Goal: Navigation & Orientation: Find specific page/section

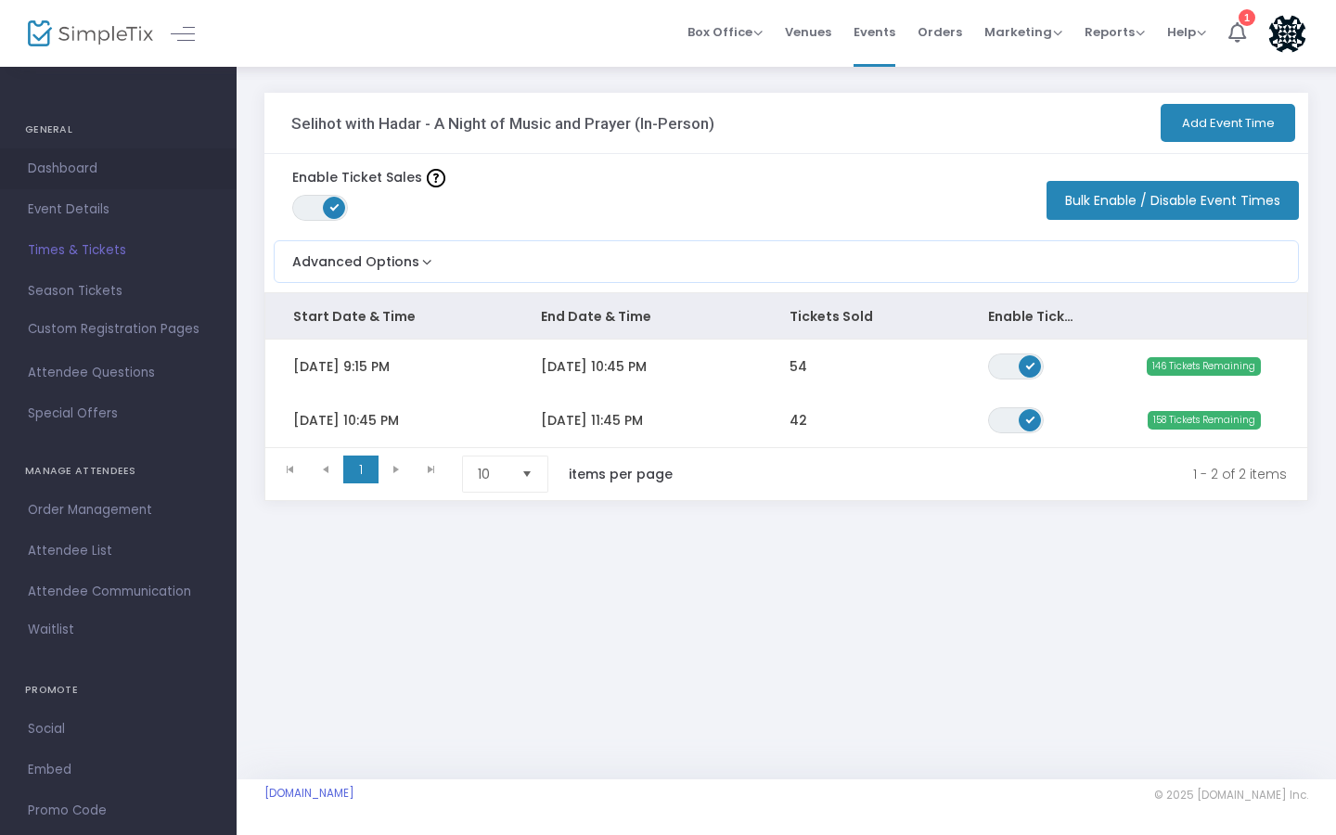
click at [74, 172] on span "Dashboard" at bounding box center [118, 169] width 181 height 24
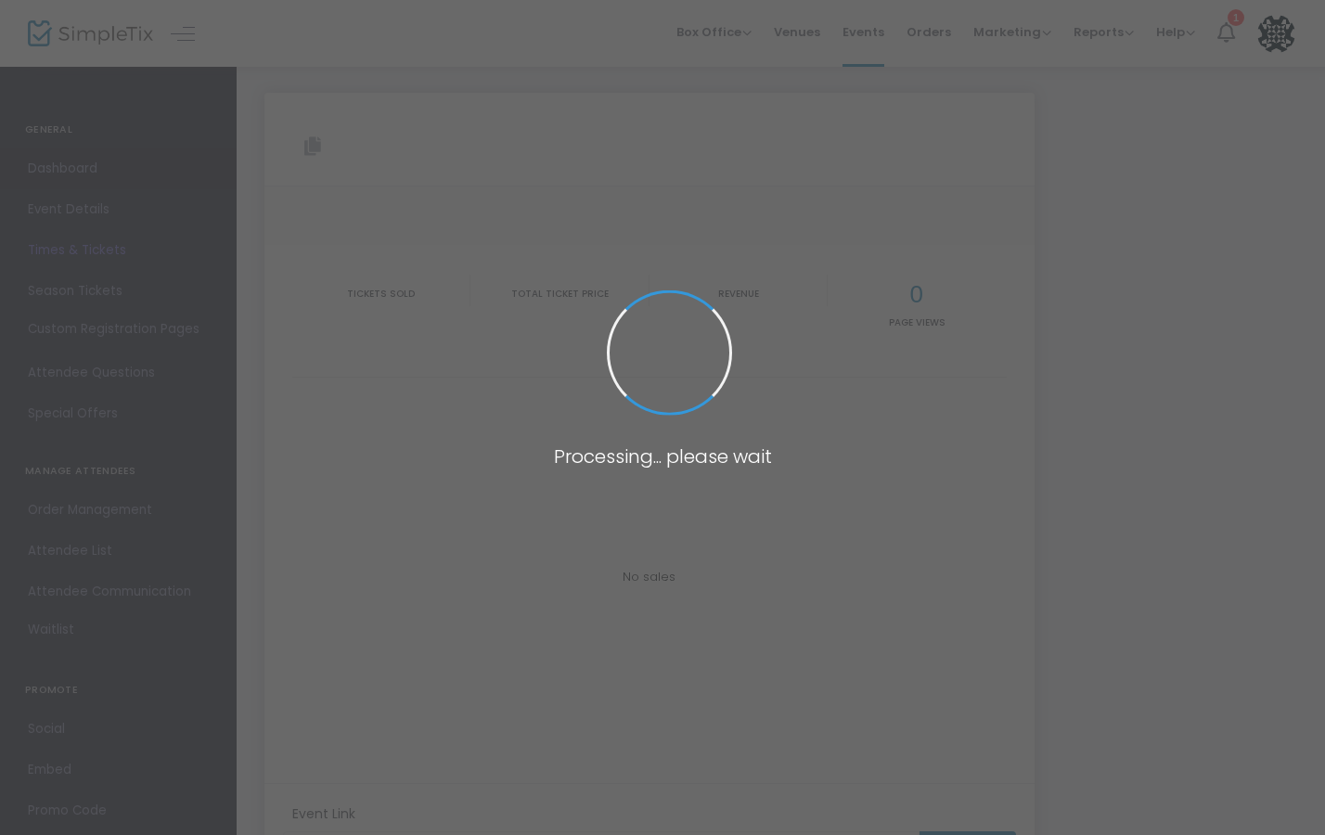
type input "https://www.simpletix.com/e/selihot-with-hadar-a-night-of-music-and-pr-tickets-…"
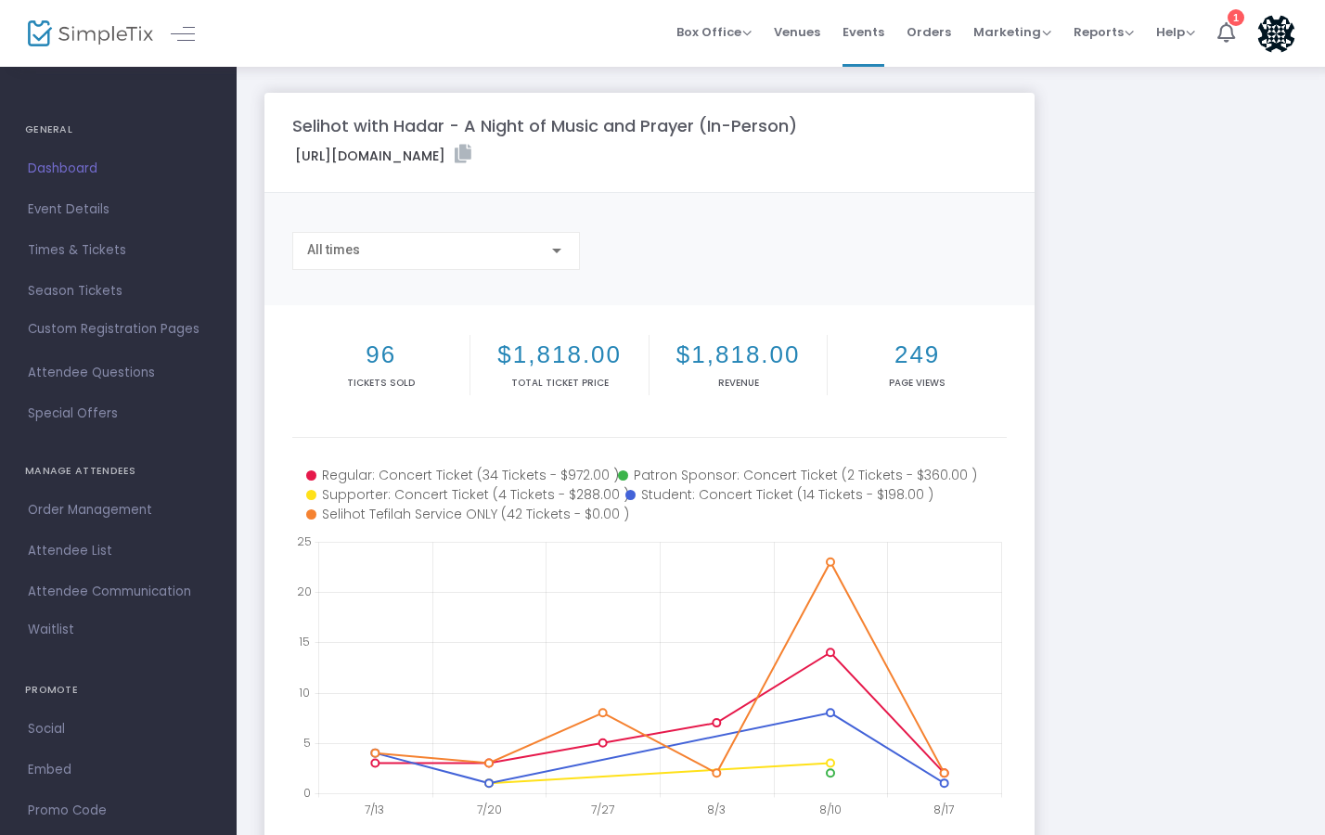
click at [50, 128] on h4 "GENERAL" at bounding box center [118, 129] width 186 height 37
click at [95, 32] on img at bounding box center [90, 33] width 125 height 27
